Goal: Task Accomplishment & Management: Manage account settings

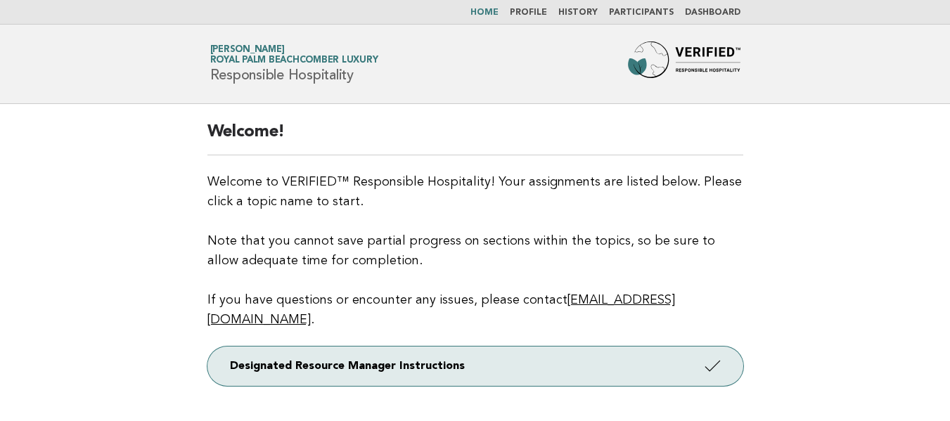
click at [648, 11] on link "Participants" at bounding box center [641, 12] width 65 height 8
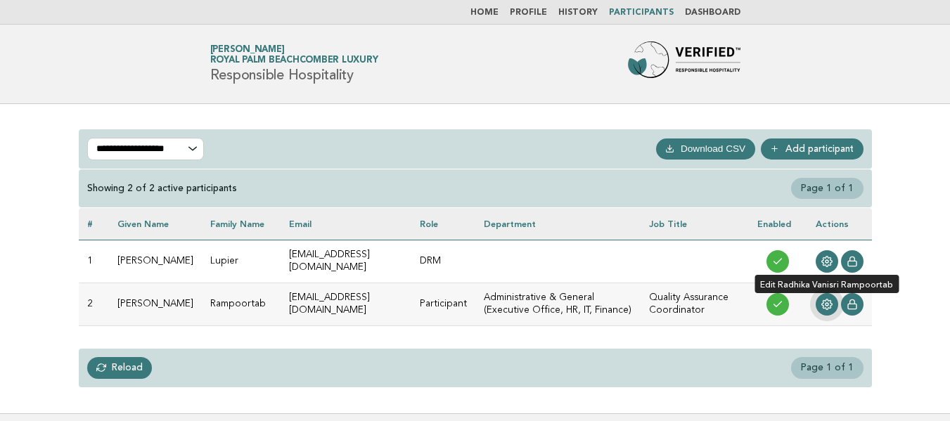
click at [827, 306] on icon at bounding box center [827, 305] width 11 height 11
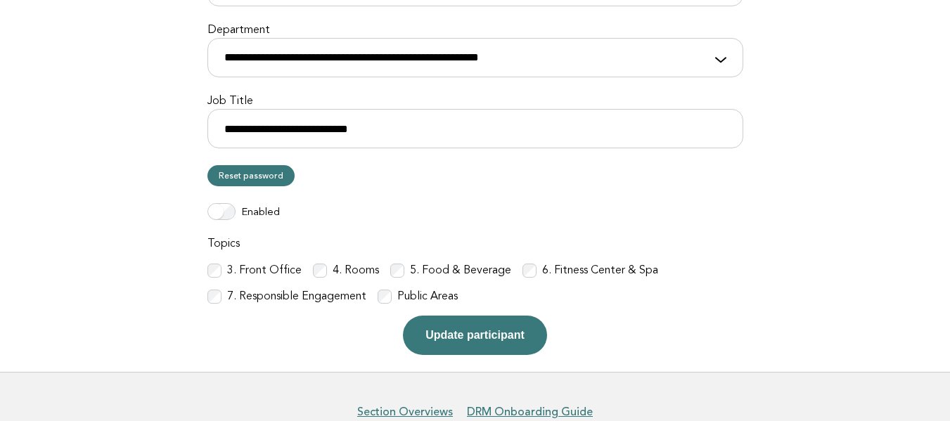
scroll to position [422, 0]
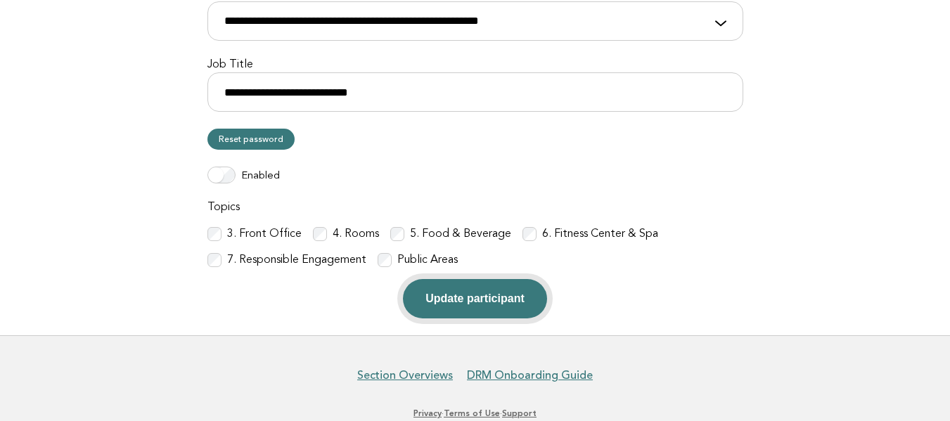
click at [453, 309] on button "Update participant" at bounding box center [475, 298] width 144 height 39
